Goal: Navigation & Orientation: Find specific page/section

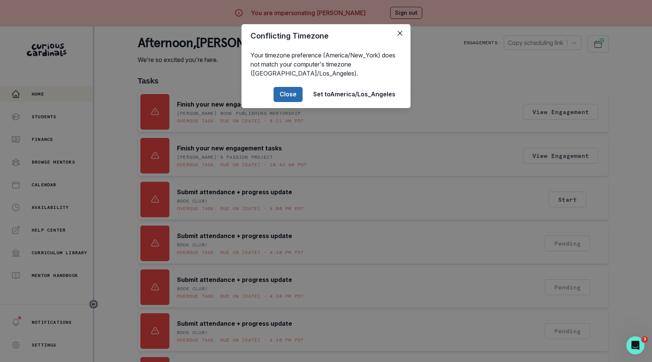
click at [280, 97] on button "Close" at bounding box center [288, 94] width 29 height 15
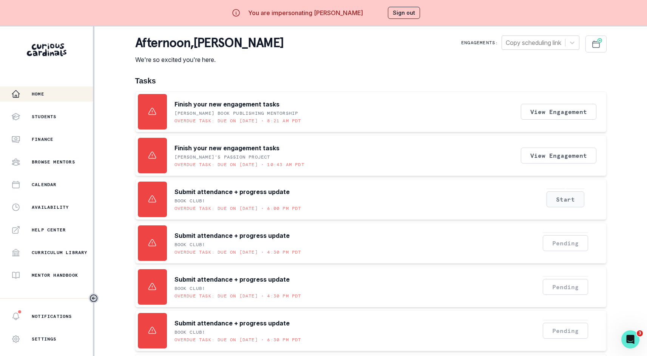
click at [572, 203] on button "Start" at bounding box center [565, 199] width 38 height 16
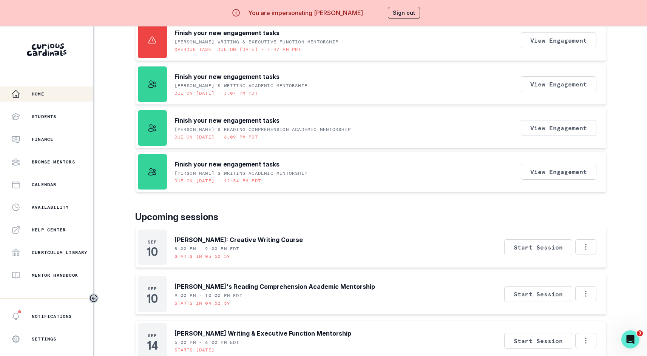
scroll to position [467, 0]
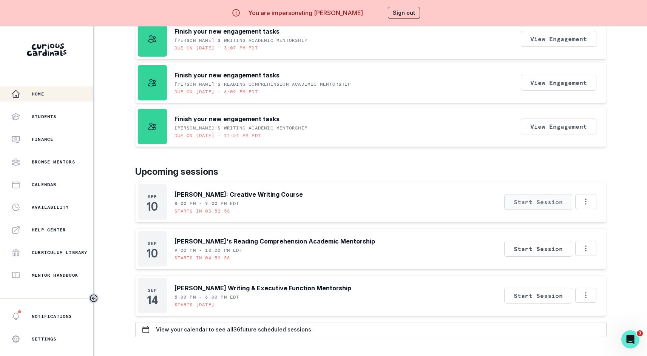
click at [528, 197] on button "Start Session" at bounding box center [538, 202] width 68 height 16
click at [524, 250] on button "Start Session" at bounding box center [538, 249] width 68 height 16
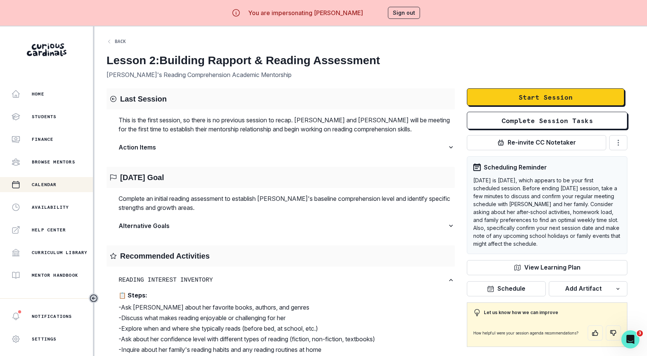
click at [111, 38] on button "Back" at bounding box center [115, 41] width 19 height 12
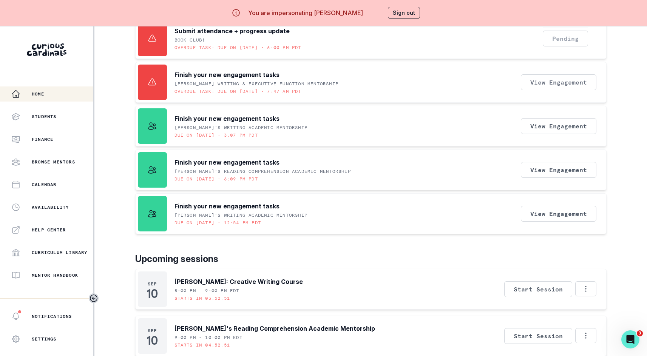
scroll to position [490, 0]
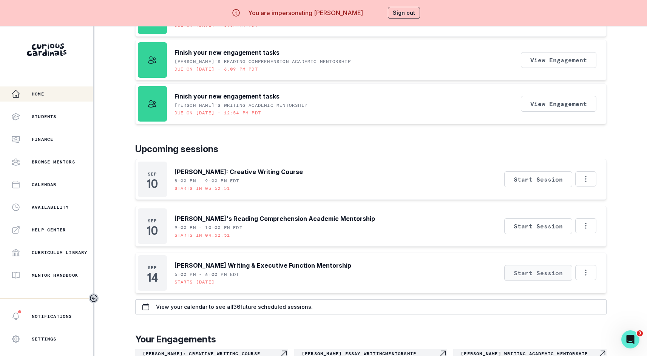
click at [539, 276] on button "Start Session" at bounding box center [538, 273] width 68 height 16
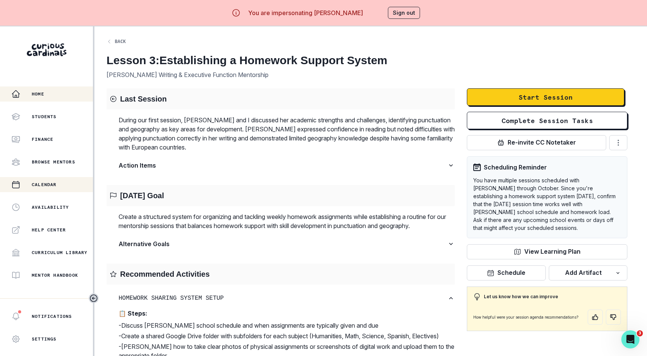
click at [34, 92] on p "Home" at bounding box center [38, 94] width 12 height 6
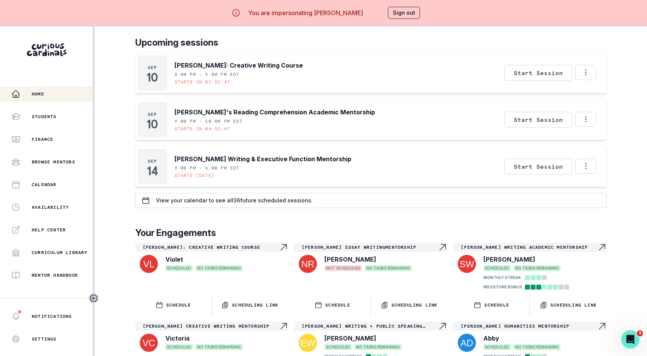
scroll to position [597, 0]
click at [123, 30] on div "Home Students Finance Browse Mentors Calendar Availability Help Center Curricul…" at bounding box center [323, 204] width 647 height 356
